Goal: Task Accomplishment & Management: Complete application form

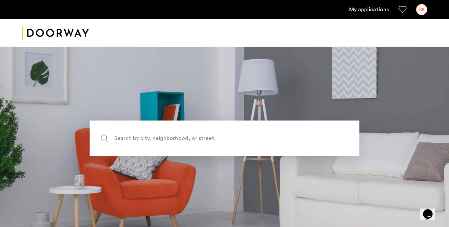
click at [368, 10] on link "My applications" at bounding box center [369, 9] width 40 height 8
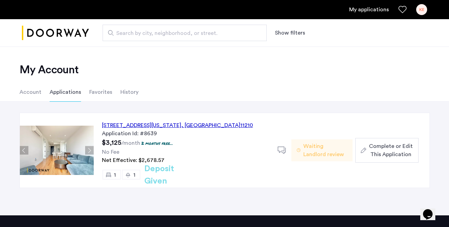
click at [382, 149] on span "Complete or Edit This Application" at bounding box center [391, 150] width 44 height 16
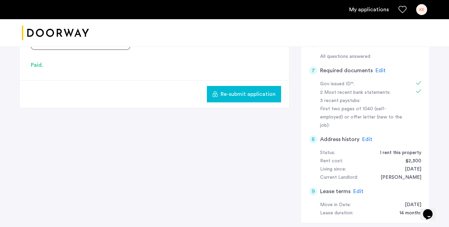
scroll to position [232, 0]
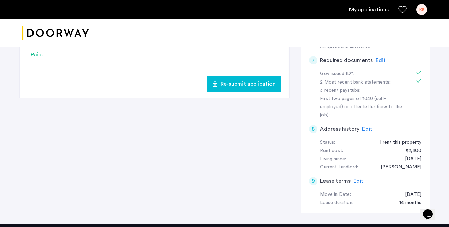
click at [378, 61] on span "Edit" at bounding box center [380, 59] width 10 height 5
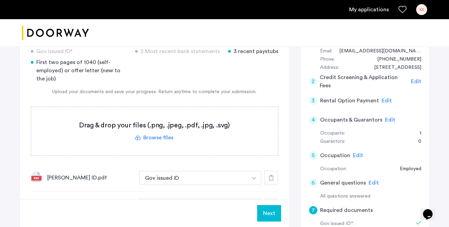
scroll to position [81, 0]
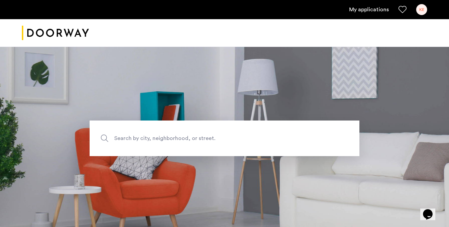
click at [421, 10] on div "KE" at bounding box center [421, 9] width 11 height 11
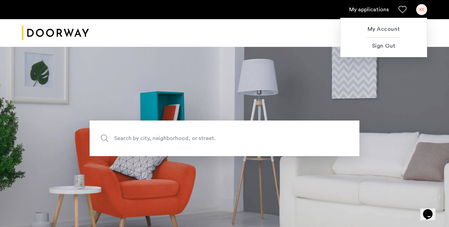
click at [370, 6] on div at bounding box center [224, 113] width 449 height 227
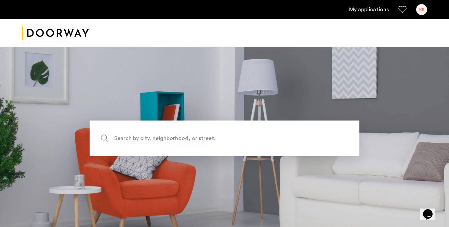
click at [370, 14] on ul "My applications KE" at bounding box center [224, 9] width 405 height 11
click at [369, 9] on link "My applications" at bounding box center [369, 9] width 40 height 8
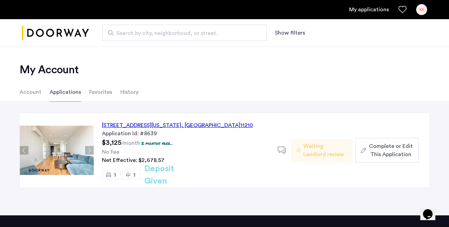
click at [381, 149] on span "Complete or Edit This Application" at bounding box center [391, 150] width 44 height 16
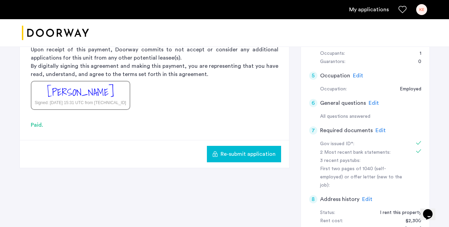
scroll to position [157, 0]
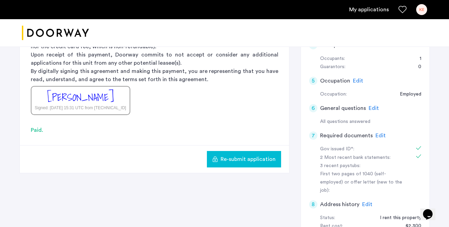
click at [377, 135] on span "Edit" at bounding box center [380, 135] width 10 height 5
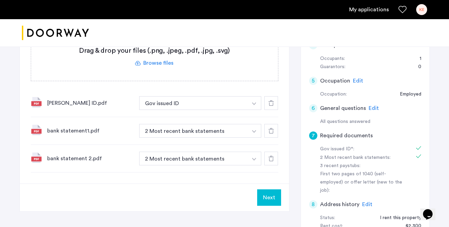
click at [159, 65] on label at bounding box center [154, 56] width 247 height 49
click at [0, 0] on input "file" at bounding box center [0, 0] width 0 height 0
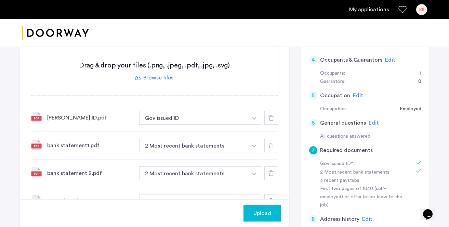
scroll to position [138, 0]
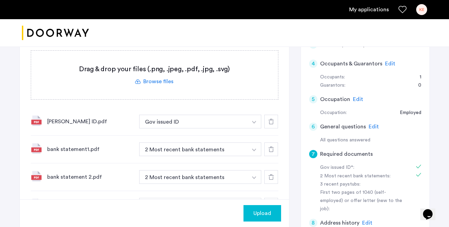
click at [159, 81] on label at bounding box center [154, 75] width 247 height 49
click at [0, 0] on input "file" at bounding box center [0, 0] width 0 height 0
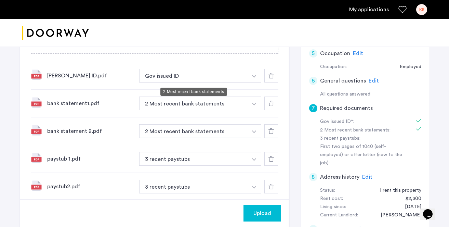
scroll to position [159, 0]
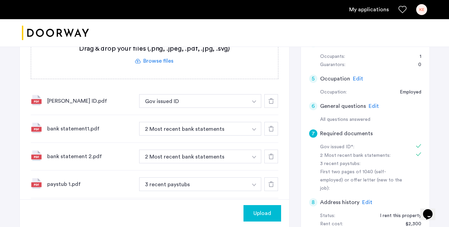
click at [164, 56] on label at bounding box center [154, 54] width 247 height 49
click at [0, 0] on input "file" at bounding box center [0, 0] width 0 height 0
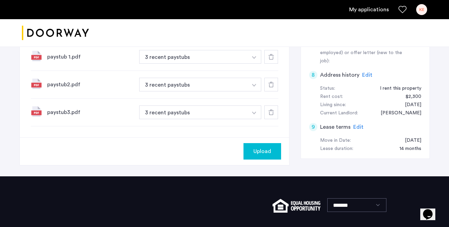
scroll to position [293, 0]
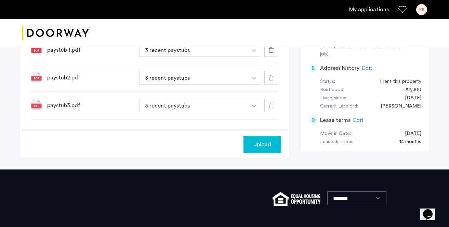
click at [264, 146] on span "Upload" at bounding box center [262, 144] width 18 height 8
